Goal: Task Accomplishment & Management: Manage account settings

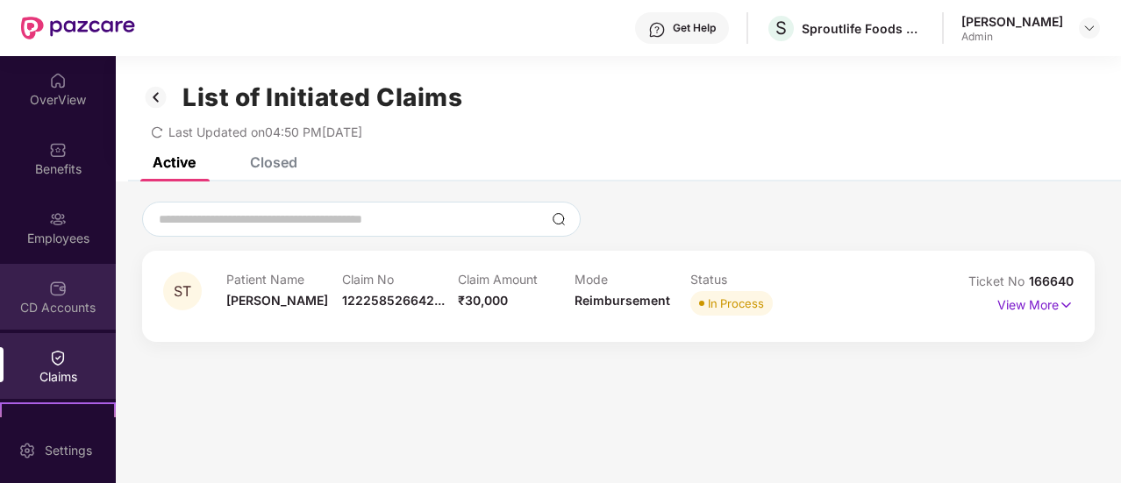
scroll to position [56, 0]
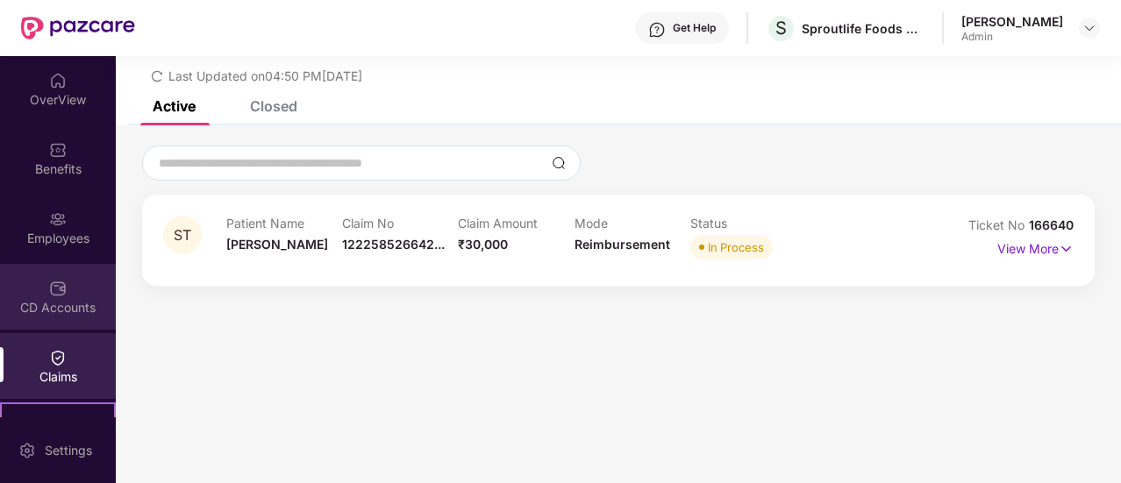
click at [53, 299] on div "CD Accounts" at bounding box center [58, 308] width 116 height 18
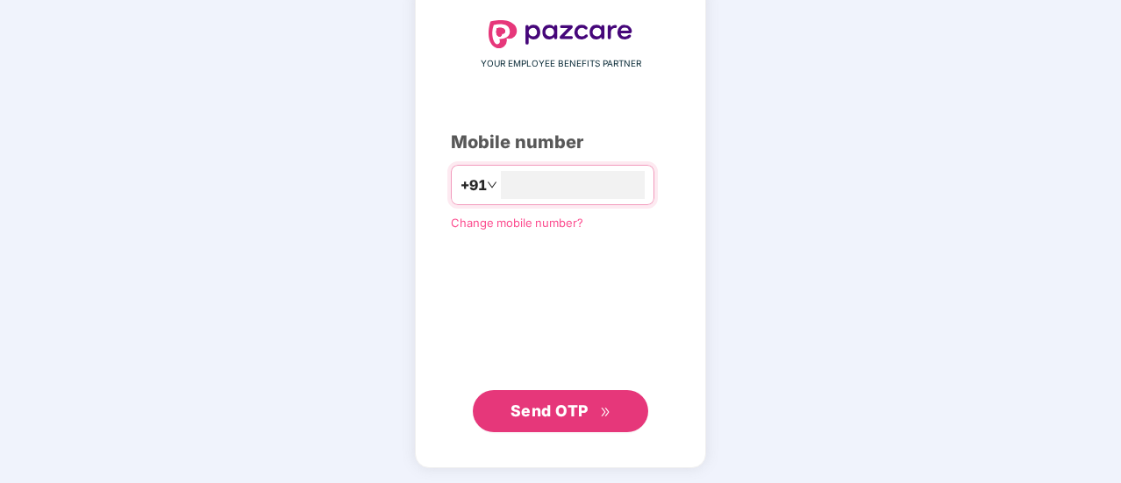
type input "**********"
click at [539, 399] on span "Send OTP" at bounding box center [560, 410] width 101 height 25
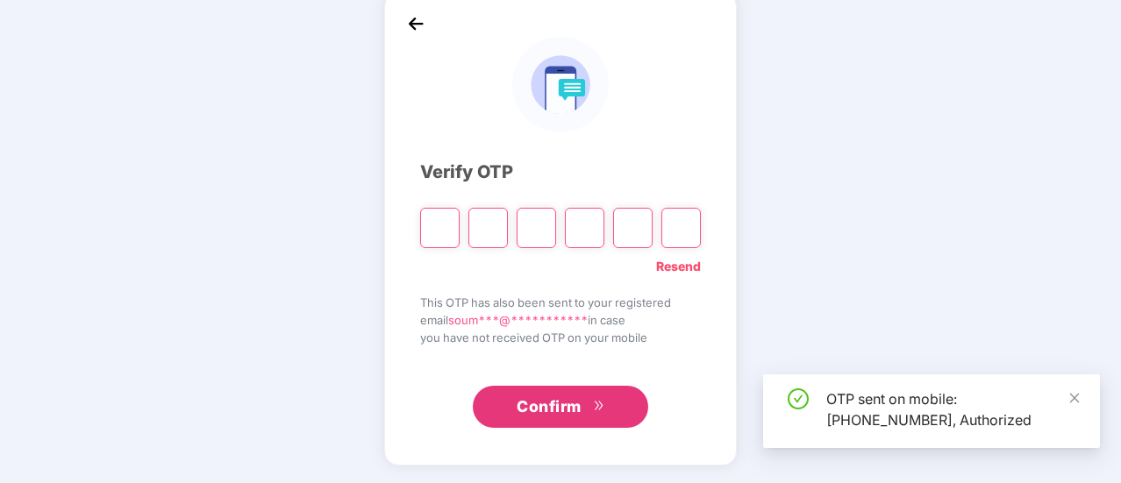
scroll to position [88, 0]
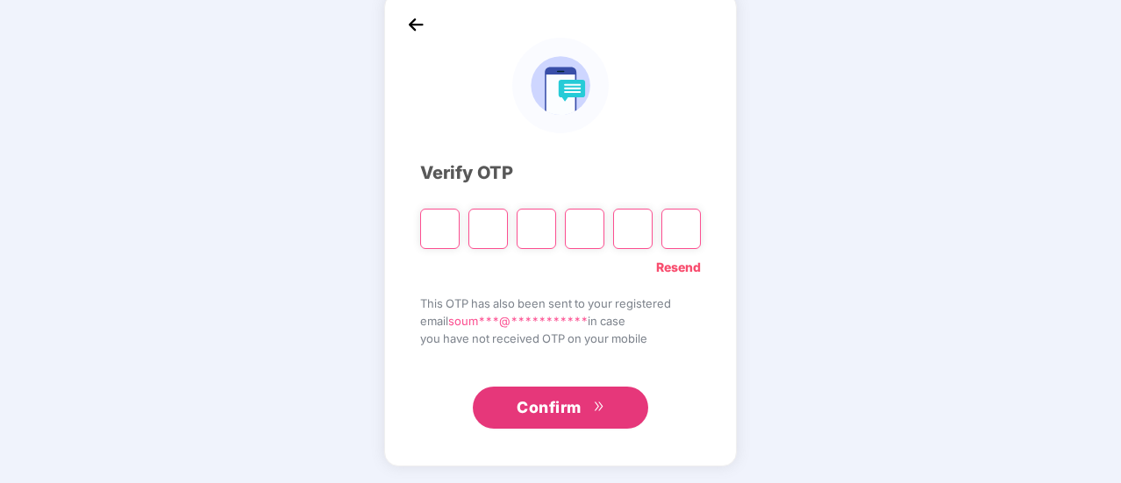
type input "*"
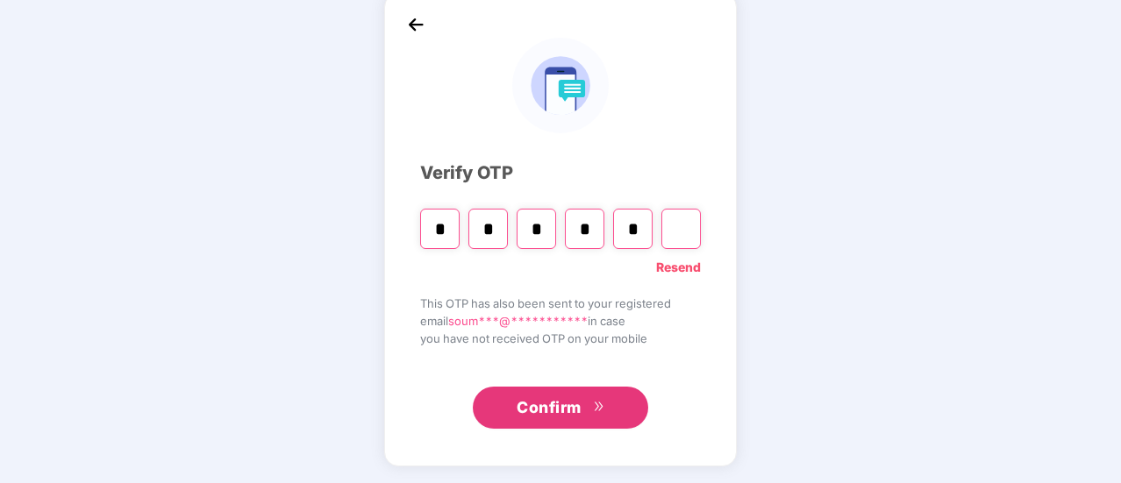
type input "*"
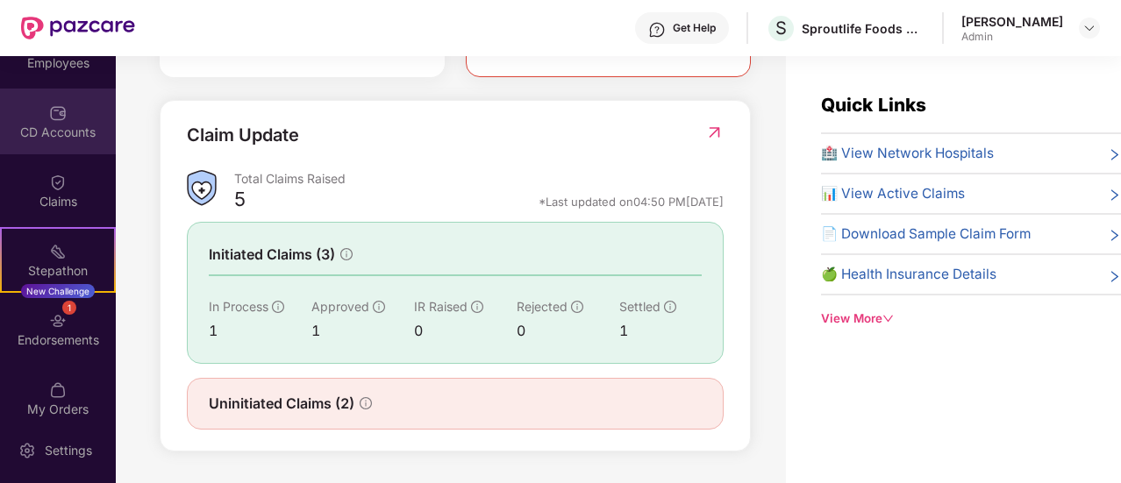
scroll to position [261, 0]
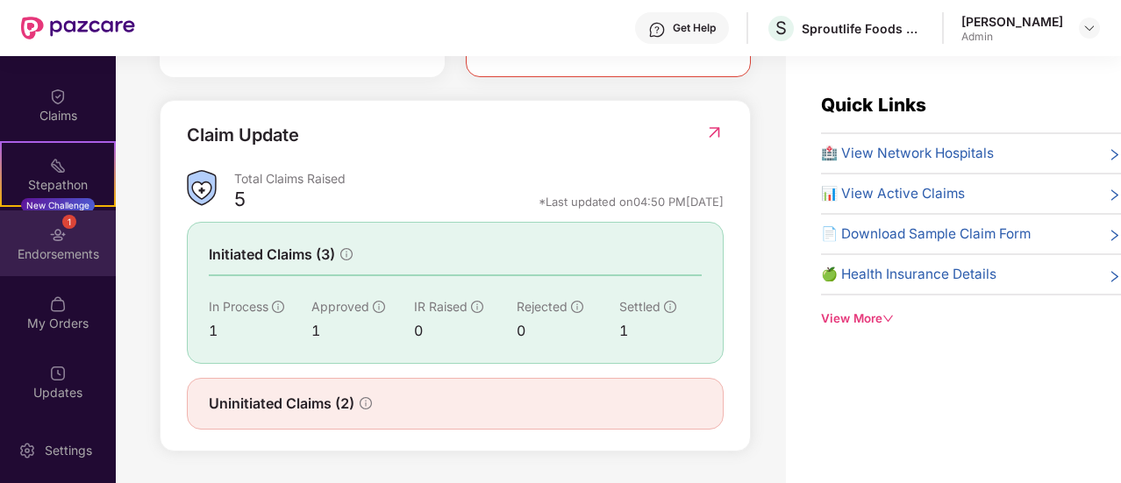
click at [68, 231] on div "1 Endorsements" at bounding box center [58, 243] width 116 height 66
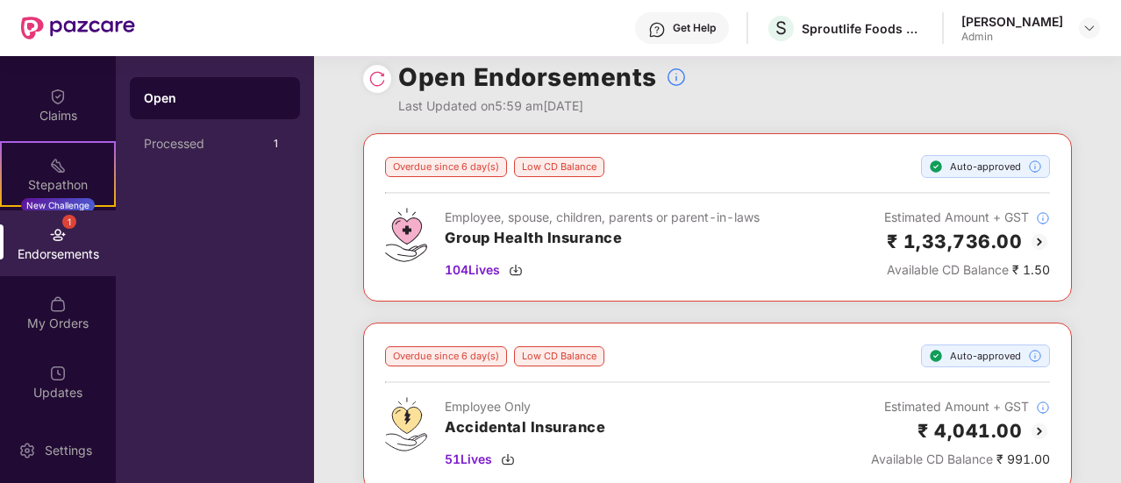
scroll to position [21, 0]
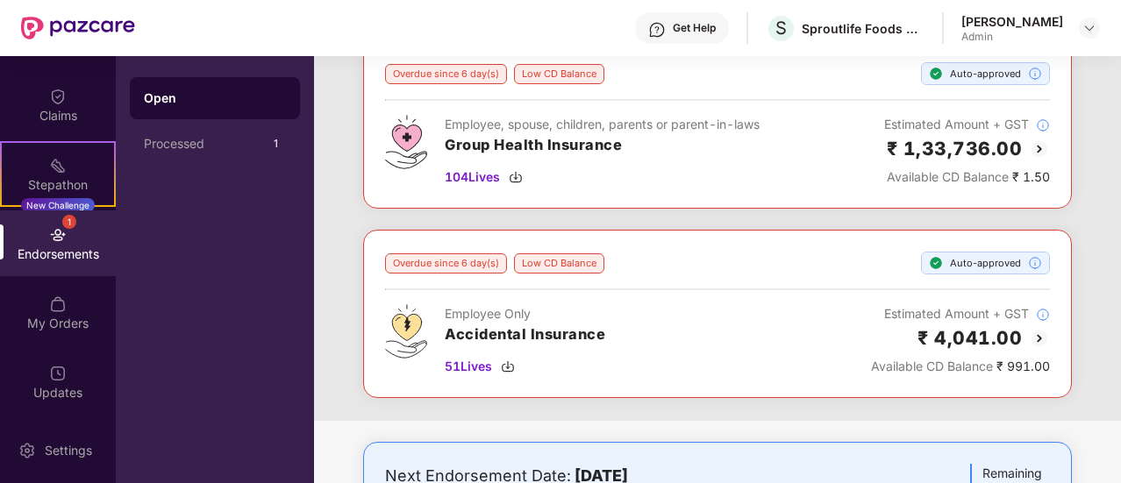
click at [544, 353] on div "Employee Only Accidental Insurance 51 Lives" at bounding box center [525, 340] width 160 height 72
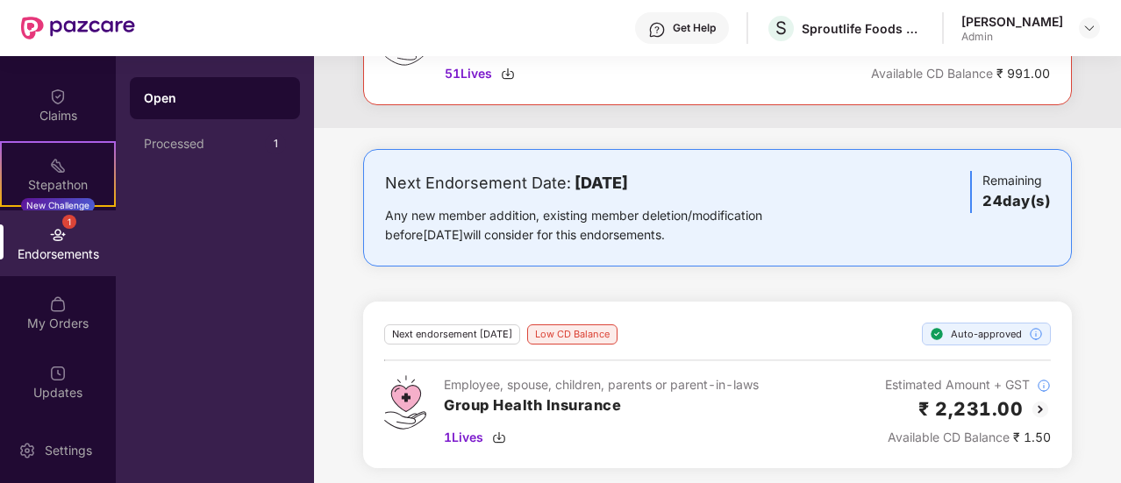
scroll to position [405, 0]
